Goal: Task Accomplishment & Management: Use online tool/utility

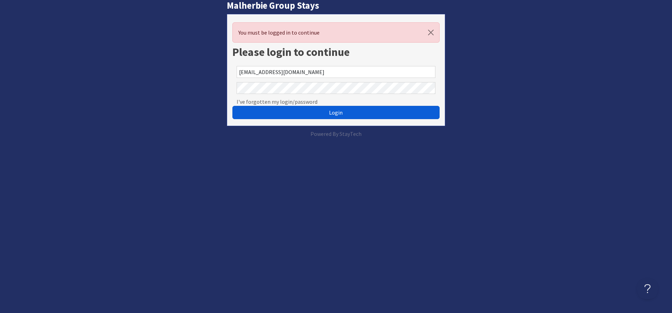
click at [398, 118] on button "Login" at bounding box center [335, 112] width 207 height 13
click at [390, 100] on div "Login" at bounding box center [335, 108] width 207 height 24
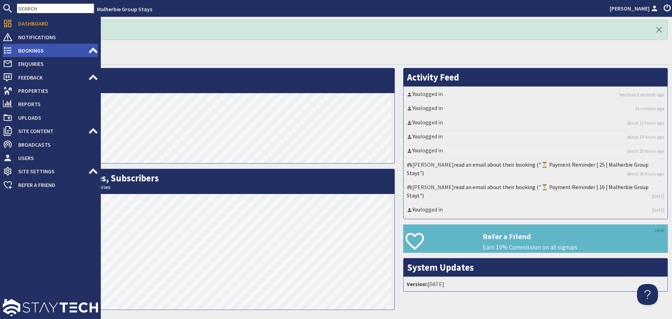
click at [39, 45] on span "Bookings" at bounding box center [51, 50] width 76 height 11
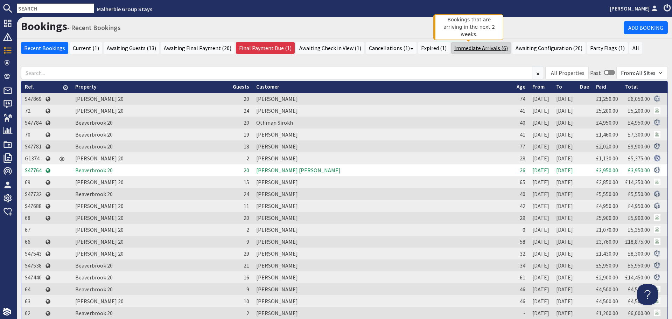
click at [464, 51] on link "Immediate Arrivals (6)" at bounding box center [481, 48] width 60 height 12
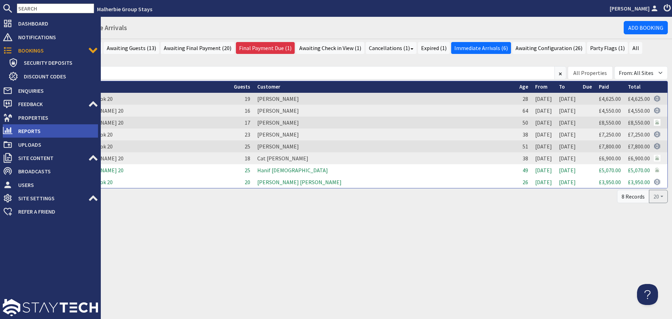
click at [33, 133] on span "Reports" at bounding box center [55, 130] width 85 height 11
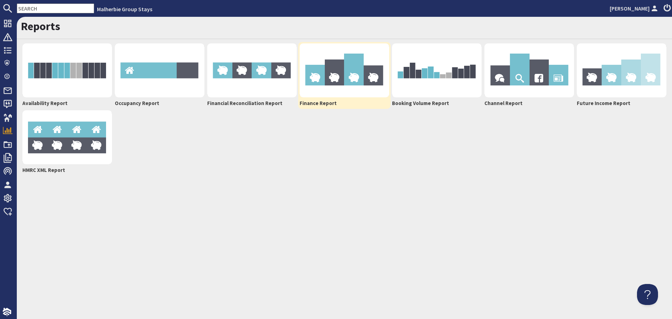
click at [348, 73] on img at bounding box center [344, 70] width 90 height 54
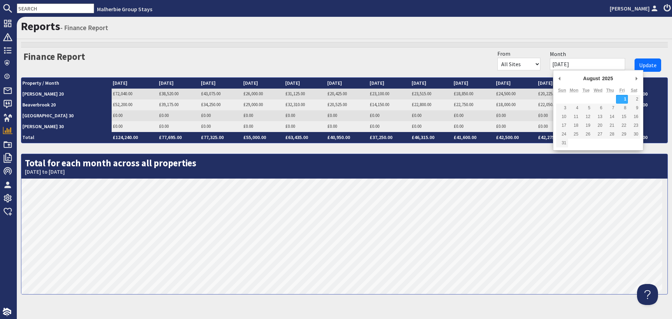
click at [560, 62] on input "[DATE]" at bounding box center [586, 64] width 75 height 12
click at [552, 77] on body "Malherbie Group Stays [PERSON_NAME] Dashboard Notifications 0 Bookings 0 Securi…" at bounding box center [336, 159] width 672 height 319
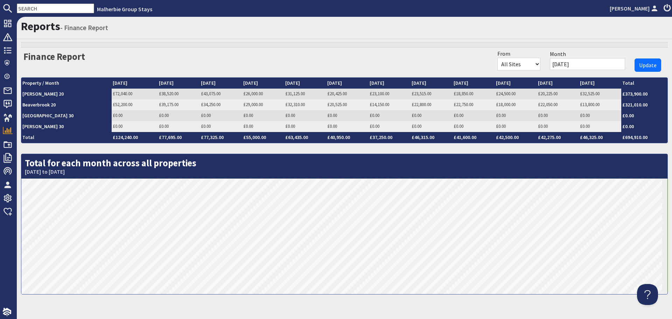
click at [561, 67] on input "[DATE]" at bounding box center [586, 64] width 75 height 12
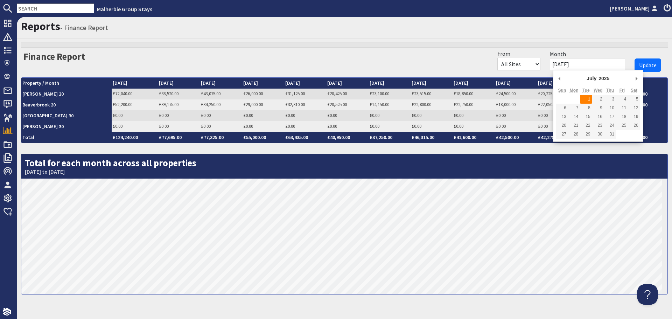
type input "[DATE]"
drag, startPoint x: 586, startPoint y: 98, endPoint x: 611, endPoint y: 85, distance: 28.0
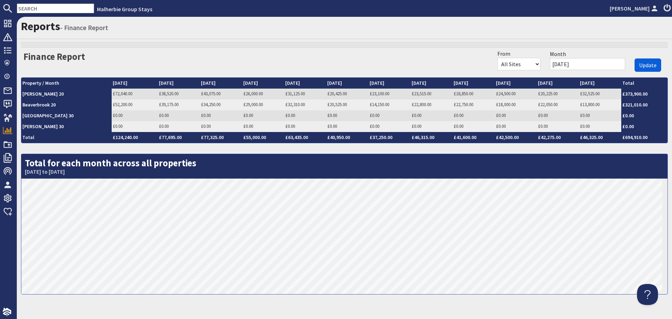
click at [645, 60] on button "Update" at bounding box center [647, 64] width 27 height 13
